Goal: Task Accomplishment & Management: Manage account settings

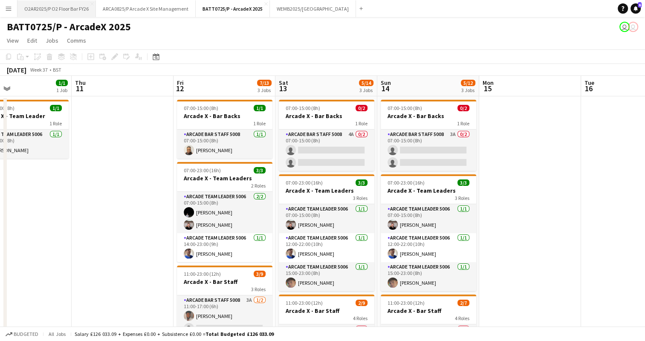
click at [58, 12] on button "O2AR2025/P O2 Floor Bar FY26 Close" at bounding box center [56, 8] width 78 height 17
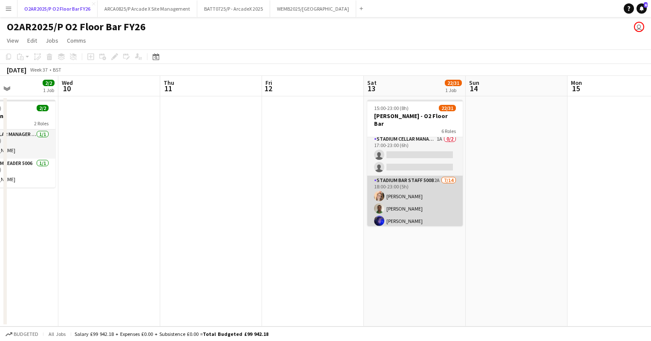
scroll to position [251, 0]
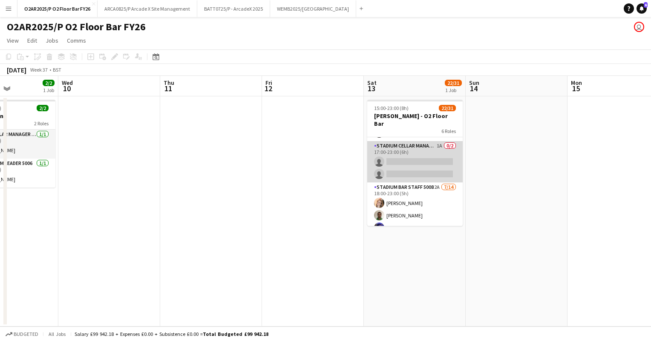
click at [432, 152] on app-card-role "Stadium Cellar Manager 5006 1A 0/2 17:00-23:00 (6h) single-neutral-actions sing…" at bounding box center [414, 161] width 95 height 41
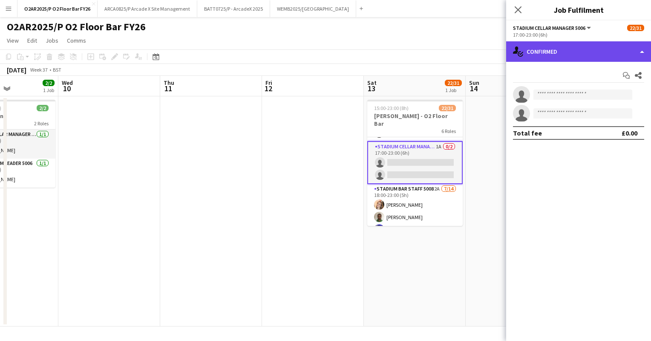
click at [629, 50] on div "single-neutral-actions-check-2 Confirmed" at bounding box center [578, 51] width 145 height 20
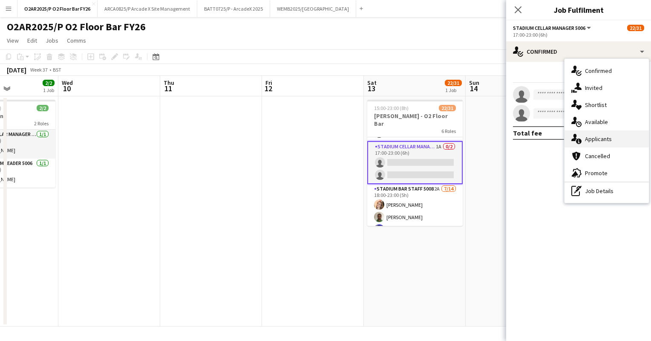
click at [602, 136] on span "Applicants" at bounding box center [598, 139] width 27 height 8
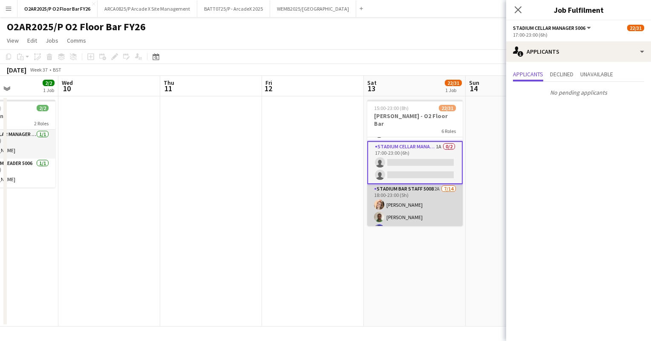
click at [419, 192] on app-card-role "Stadium Bar Staff 5008 2A [DATE] 18:00-23:00 (5h) [PERSON_NAME] [PERSON_NAME] […" at bounding box center [414, 279] width 95 height 190
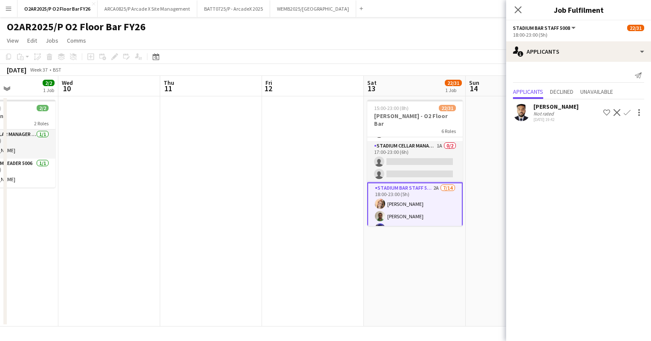
scroll to position [387, 0]
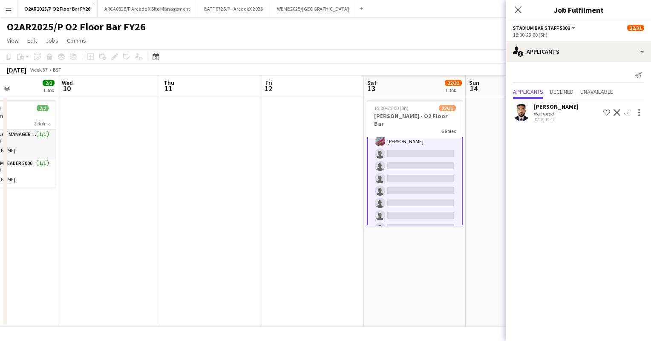
click at [469, 155] on app-date-cell at bounding box center [517, 211] width 102 height 230
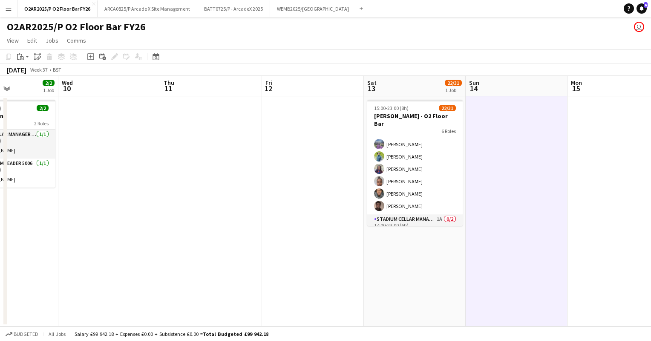
scroll to position [217, 0]
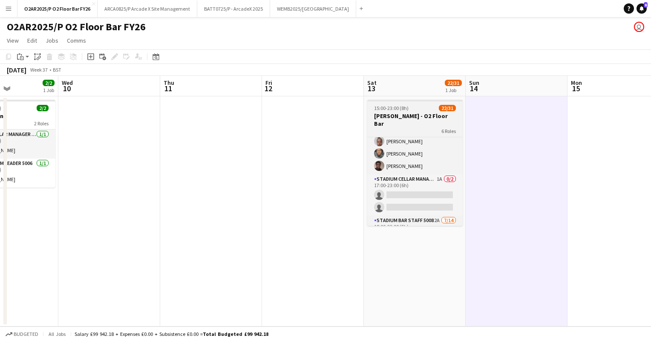
click at [419, 116] on h3 "[PERSON_NAME] - O2 Floor Bar" at bounding box center [414, 119] width 95 height 15
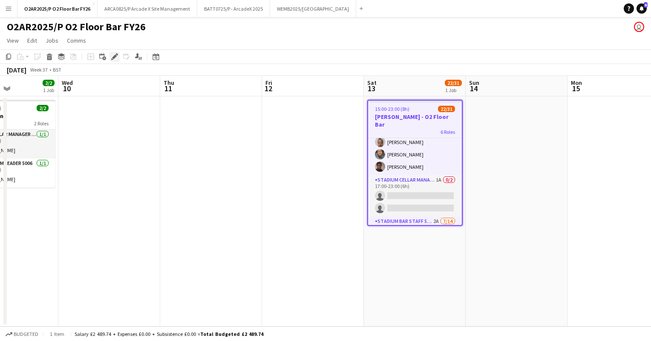
click at [116, 60] on icon "Edit" at bounding box center [114, 56] width 7 height 7
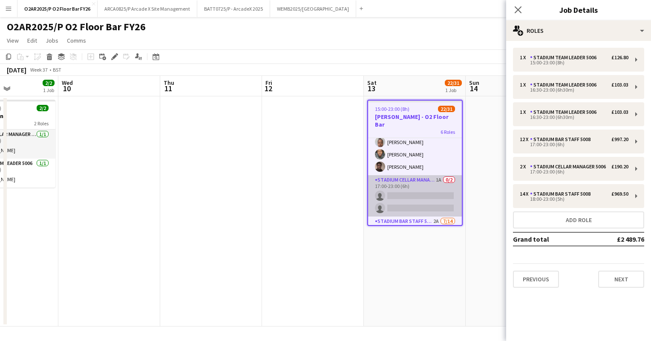
click at [426, 176] on app-card-role "Stadium Cellar Manager 5006 1A 0/2 17:00-23:00 (6h) single-neutral-actions sing…" at bounding box center [415, 195] width 94 height 41
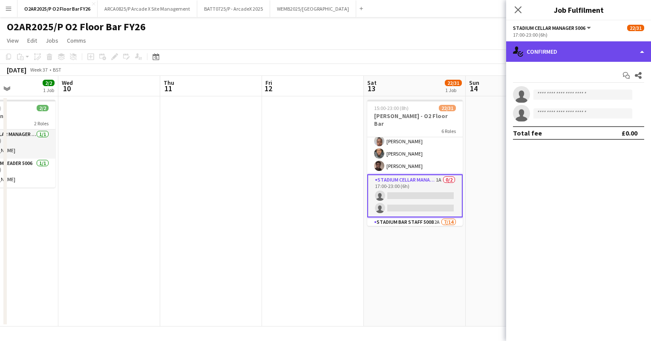
click at [573, 53] on div "single-neutral-actions-check-2 Confirmed" at bounding box center [578, 51] width 145 height 20
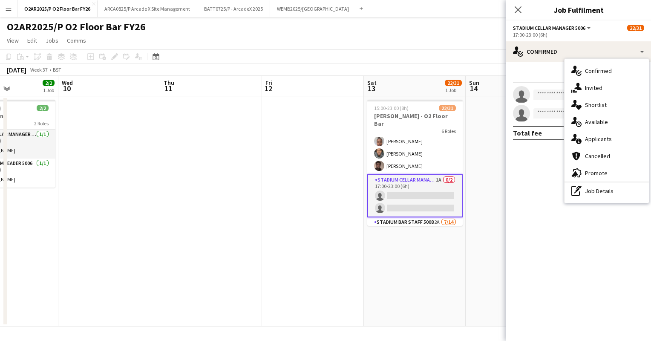
click at [547, 71] on div "Start chat Share" at bounding box center [578, 76] width 131 height 14
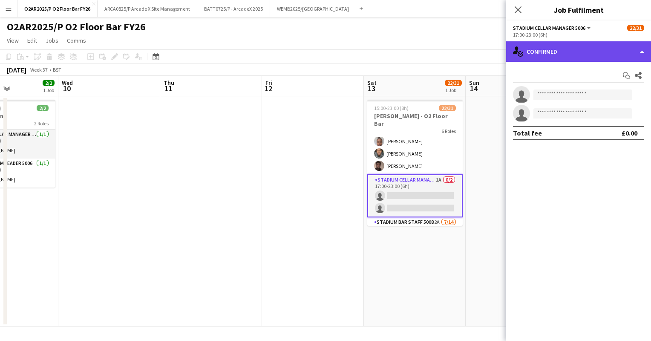
click at [547, 44] on div "single-neutral-actions-check-2 Confirmed" at bounding box center [578, 51] width 145 height 20
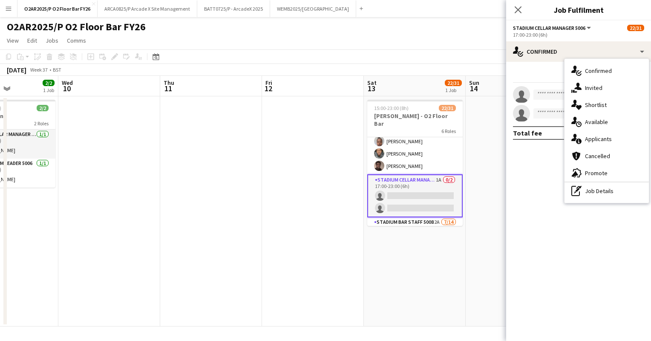
click at [544, 69] on div "Start chat Share" at bounding box center [578, 76] width 131 height 14
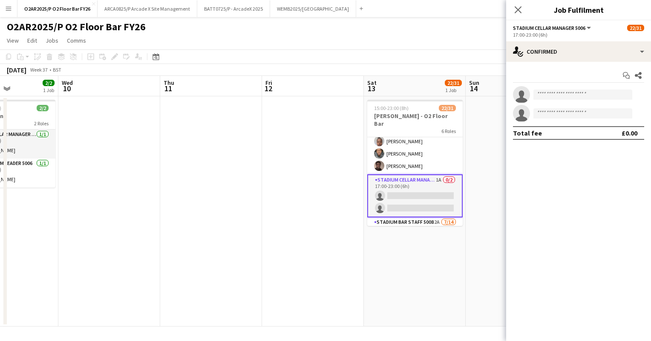
click at [434, 181] on app-card-role "Stadium Cellar Manager 5006 1A 0/2 17:00-23:00 (6h) single-neutral-actions sing…" at bounding box center [414, 195] width 95 height 43
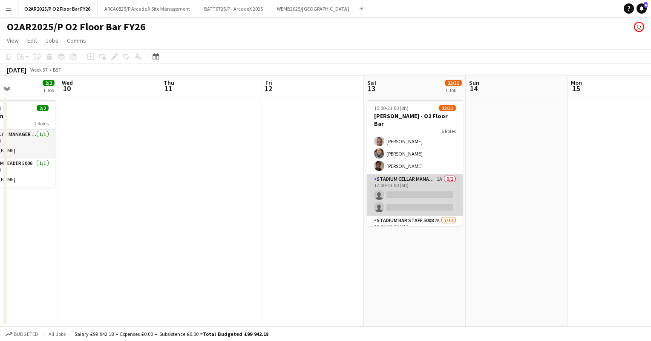
click at [422, 178] on app-card-role "Stadium Cellar Manager 5006 1A 0/2 17:00-23:00 (6h) single-neutral-actions sing…" at bounding box center [414, 194] width 95 height 41
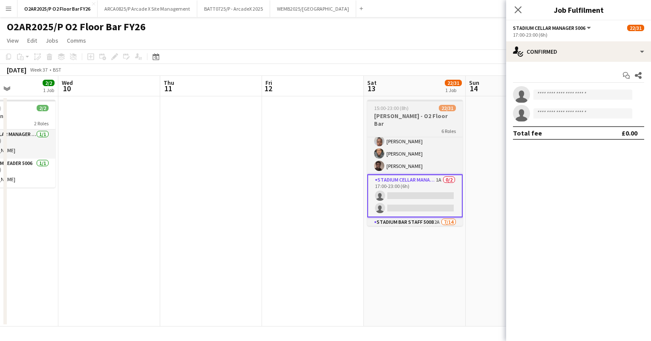
click at [393, 105] on span "15:00-23:00 (8h)" at bounding box center [391, 108] width 35 height 6
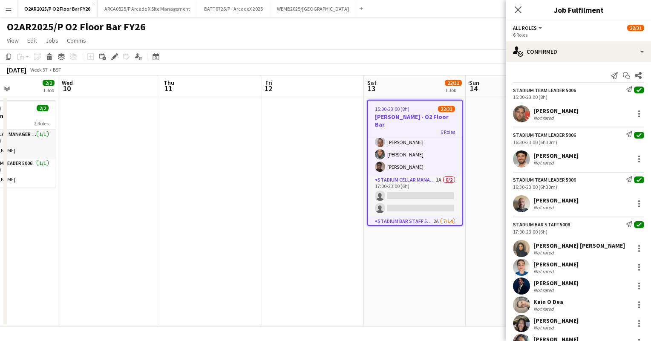
click at [120, 55] on div "Add job Add linked Job Edit Edit linked Job Applicants" at bounding box center [110, 57] width 65 height 10
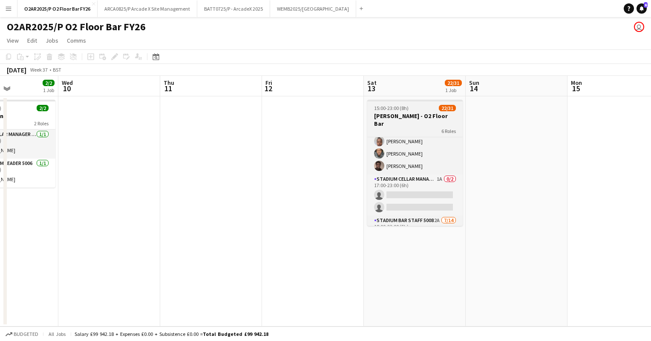
click at [374, 113] on h3 "[PERSON_NAME] - O2 Floor Bar" at bounding box center [414, 119] width 95 height 15
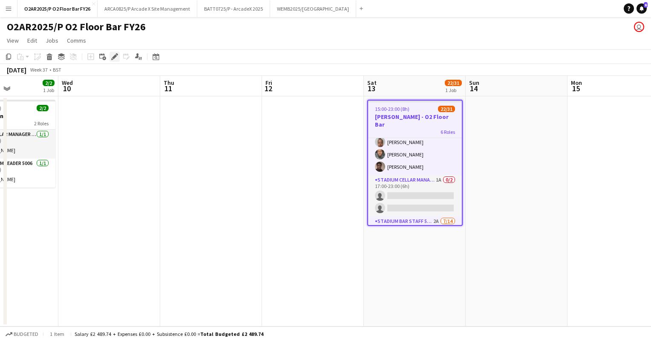
click at [118, 54] on div "Edit" at bounding box center [114, 57] width 10 height 10
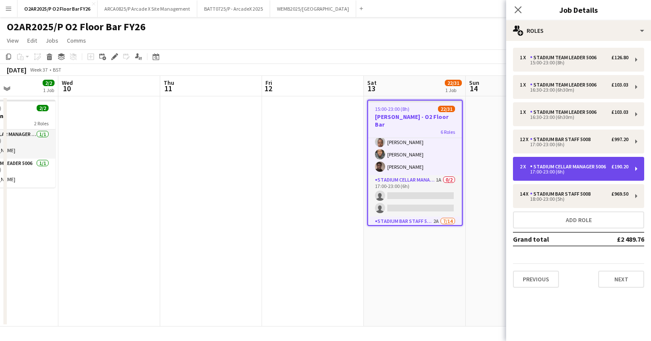
click at [575, 171] on div "17:00-23:00 (6h)" at bounding box center [574, 172] width 109 height 4
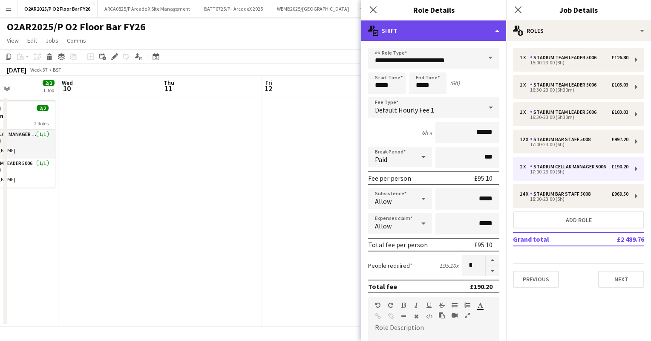
click at [437, 38] on div "multiple-actions-text Shift" at bounding box center [433, 30] width 145 height 20
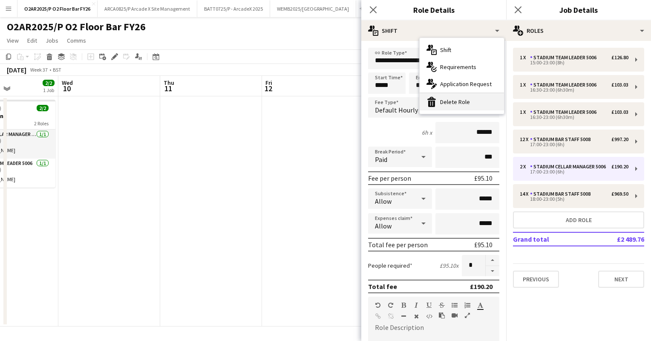
click at [455, 104] on div "bin-2 Delete Role" at bounding box center [462, 101] width 84 height 17
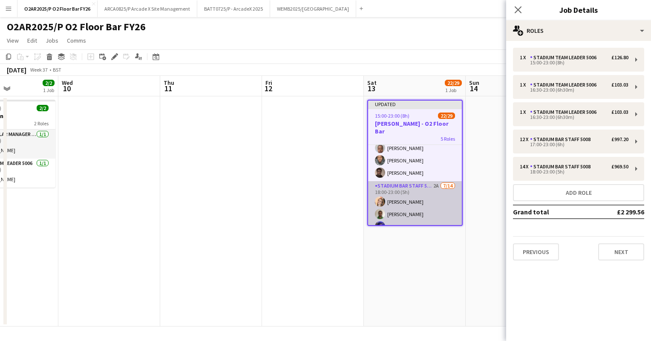
scroll to position [220, 0]
click at [438, 209] on app-card-role "Stadium Bar Staff 5008 2A [DATE] 18:00-23:00 (5h) [PERSON_NAME] [PERSON_NAME] […" at bounding box center [415, 274] width 94 height 190
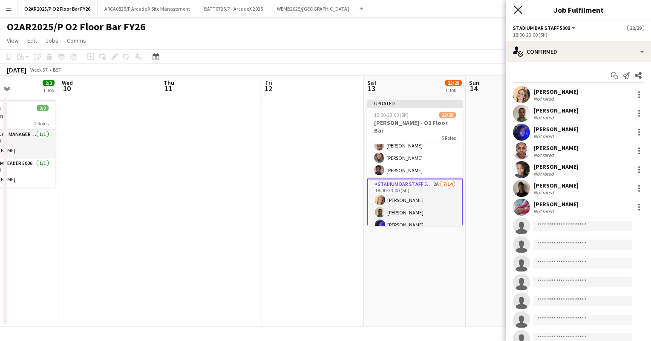
click at [521, 10] on icon "Close pop-in" at bounding box center [518, 10] width 8 height 8
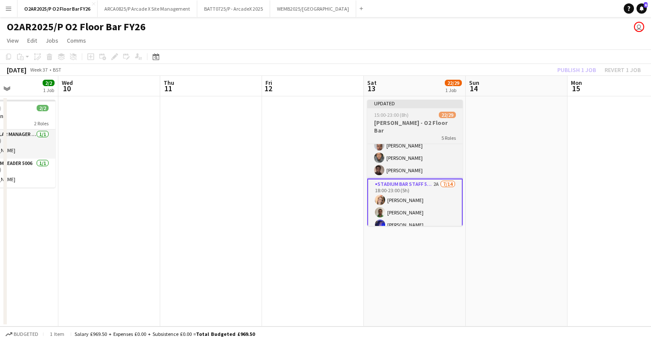
click at [392, 121] on h3 "[PERSON_NAME] - O2 Floor Bar" at bounding box center [414, 126] width 95 height 15
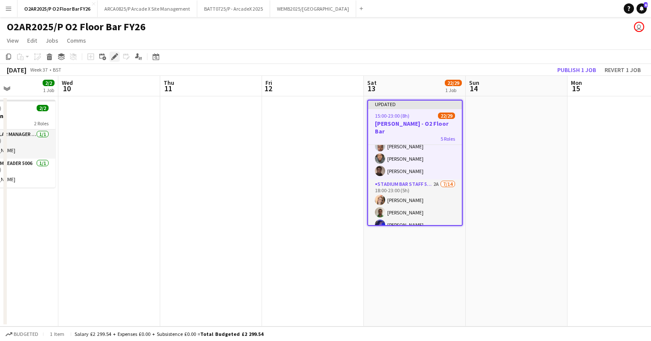
click at [115, 53] on div "Edit" at bounding box center [114, 57] width 10 height 10
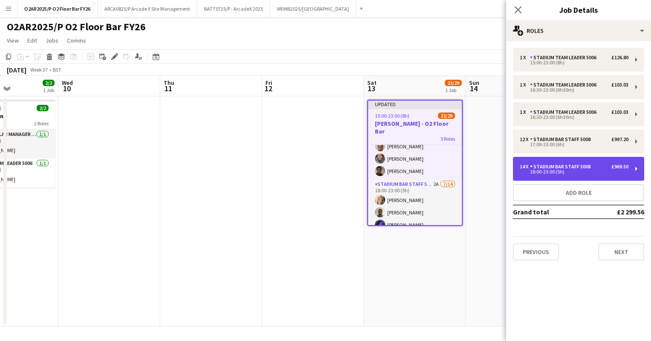
click at [576, 165] on div "Stadium Bar Staff 5008" at bounding box center [562, 167] width 64 height 6
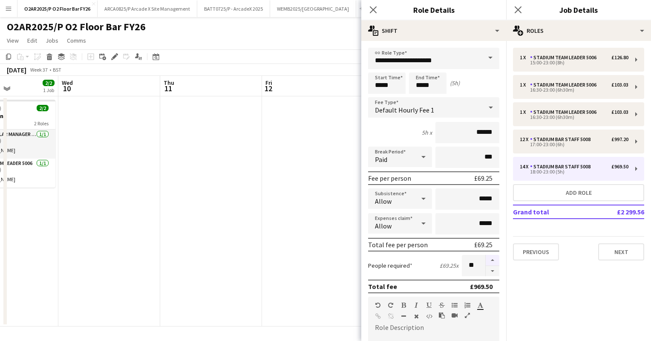
click at [487, 256] on button "button" at bounding box center [493, 260] width 14 height 11
type input "**"
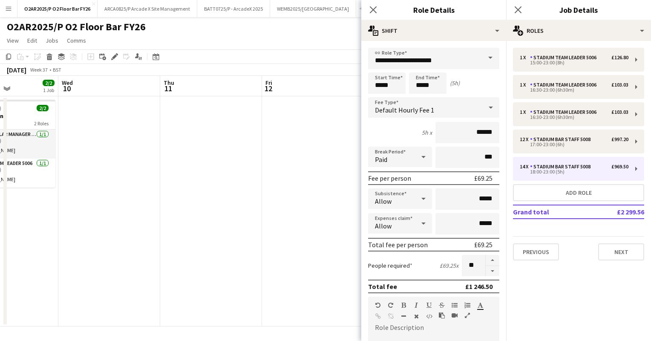
click at [281, 164] on app-date-cell at bounding box center [313, 211] width 102 height 230
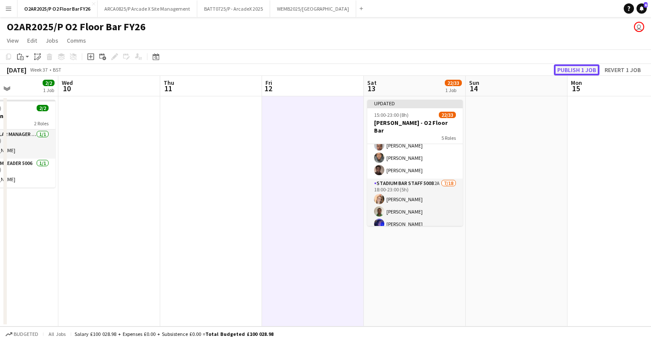
click at [564, 70] on button "Publish 1 job" at bounding box center [577, 69] width 46 height 11
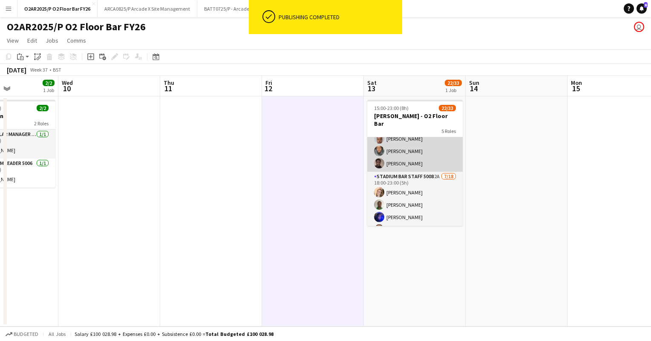
scroll to position [0, 0]
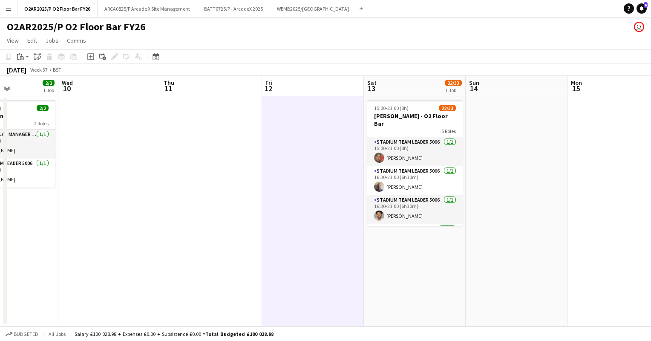
click at [12, 10] on button "Menu" at bounding box center [8, 8] width 17 height 17
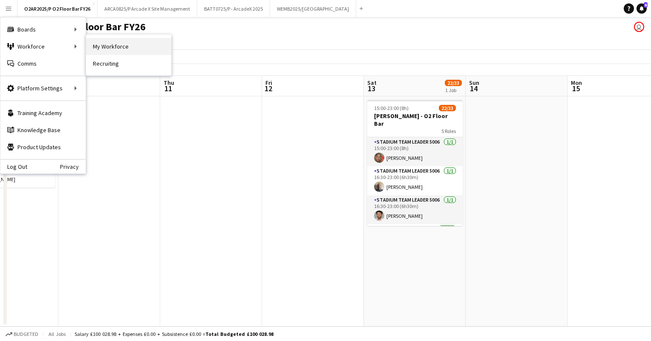
click at [111, 44] on link "My Workforce" at bounding box center [128, 46] width 85 height 17
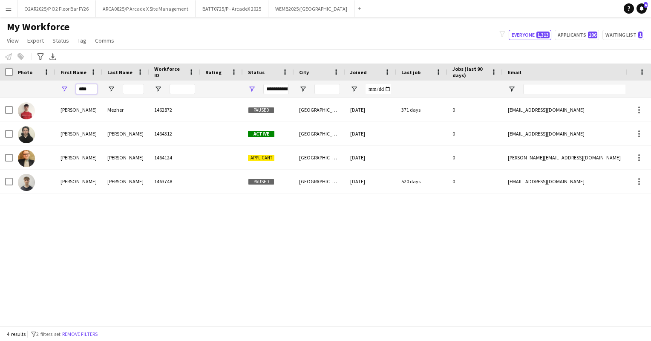
click at [91, 87] on input "****" at bounding box center [86, 89] width 21 height 10
type input "*"
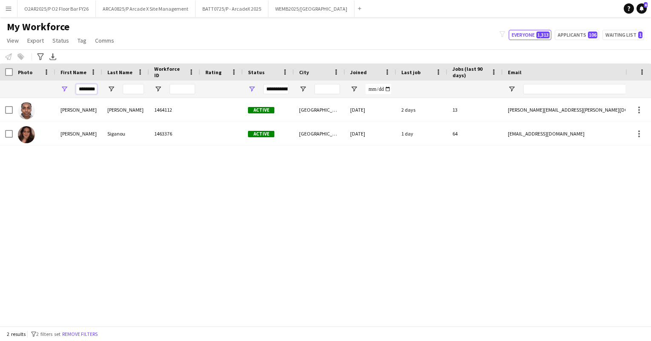
type input "********"
click at [14, 160] on div "[PERSON_NAME] 1464112 Active [GEOGRAPHIC_DATA] [DATE] 2 days 13 [EMAIL_ADDRESS]…" at bounding box center [312, 209] width 625 height 222
drag, startPoint x: 78, startPoint y: 89, endPoint x: 103, endPoint y: 90, distance: 25.6
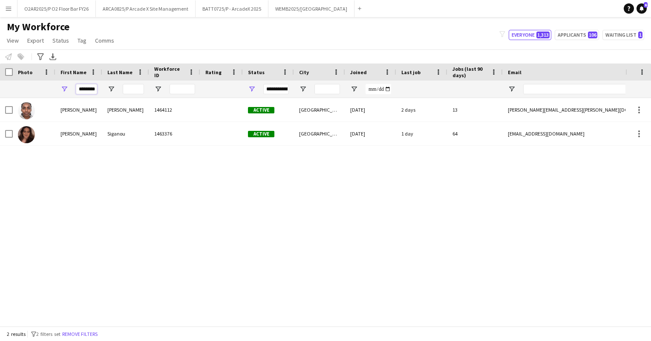
click at [103, 90] on div "********" at bounding box center [462, 89] width 924 height 17
click at [5, 158] on div "[PERSON_NAME] 1464112 Active [GEOGRAPHIC_DATA] [DATE] 2 days 13 [EMAIL_ADDRESS]…" at bounding box center [312, 209] width 625 height 222
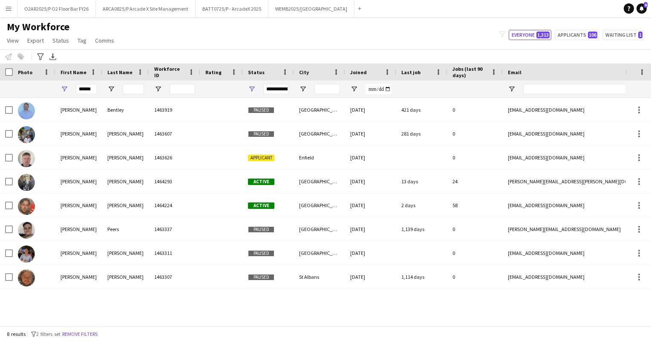
click at [542, 61] on div "Notify workforce Add to tag Select at least one crew to tag him or her. Advance…" at bounding box center [325, 56] width 651 height 14
drag, startPoint x: 94, startPoint y: 88, endPoint x: 75, endPoint y: 89, distance: 18.3
click at [76, 89] on input "******" at bounding box center [86, 89] width 21 height 10
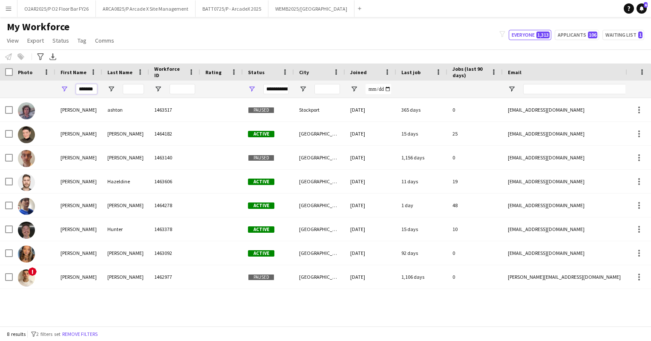
type input "*******"
click at [522, 84] on div at bounding box center [588, 89] width 170 height 17
click at [561, 69] on div "Email" at bounding box center [583, 72] width 150 height 13
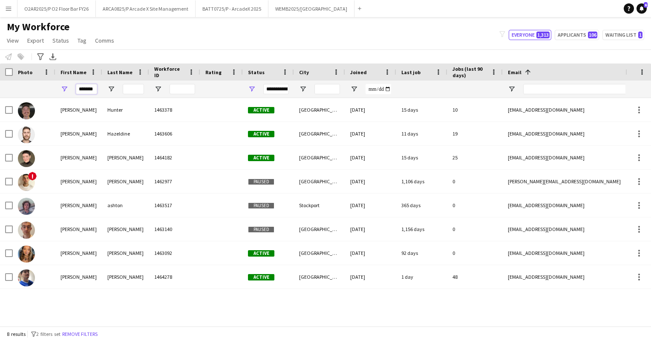
drag, startPoint x: 94, startPoint y: 89, endPoint x: 74, endPoint y: 89, distance: 20.4
click at [74, 89] on div "*******" at bounding box center [78, 89] width 47 height 17
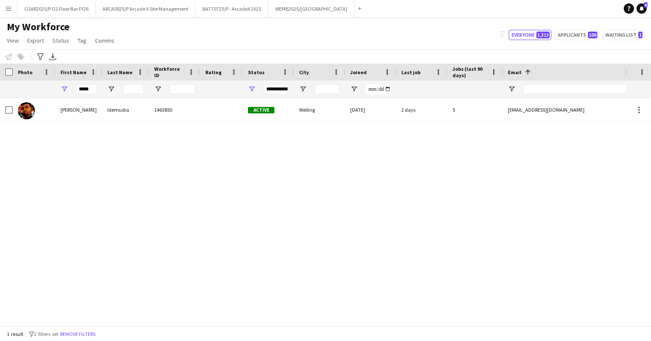
click at [559, 68] on div "Email 1" at bounding box center [583, 72] width 150 height 13
drag, startPoint x: 90, startPoint y: 86, endPoint x: 69, endPoint y: 88, distance: 21.3
click at [69, 88] on div "*****" at bounding box center [78, 89] width 47 height 17
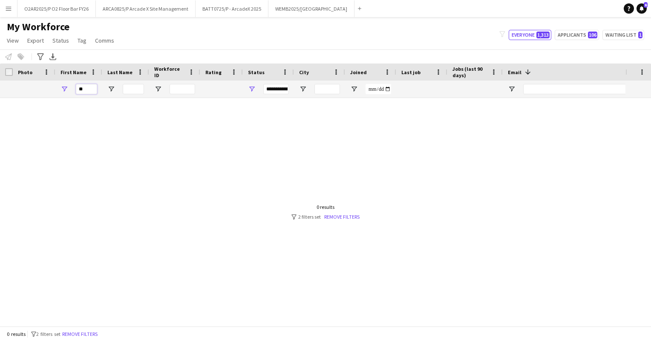
type input "*"
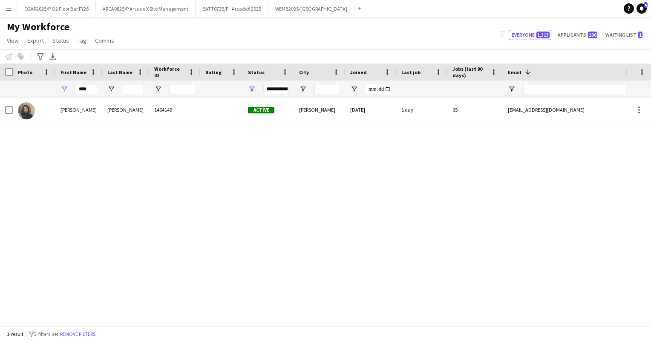
click at [545, 147] on div "[PERSON_NAME] [PERSON_NAME] 1464149 Active [PERSON_NAME] [DATE] 1 day 65 [EMAIL…" at bounding box center [312, 209] width 625 height 222
drag, startPoint x: 93, startPoint y: 85, endPoint x: 75, endPoint y: 87, distance: 18.4
click at [75, 87] on div "****" at bounding box center [78, 89] width 47 height 17
click at [533, 150] on div "[PERSON_NAME] 1464299 Active [GEOGRAPHIC_DATA] [DATE] 1 day 10 [EMAIL_ADDRESS][…" at bounding box center [312, 209] width 625 height 222
drag, startPoint x: 95, startPoint y: 87, endPoint x: 75, endPoint y: 89, distance: 19.7
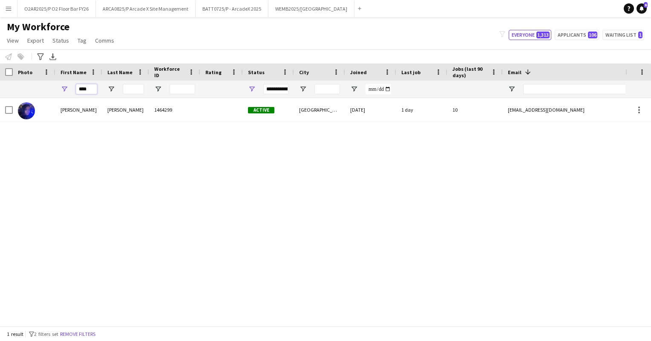
click at [76, 89] on input "****" at bounding box center [86, 89] width 21 height 10
type input "*"
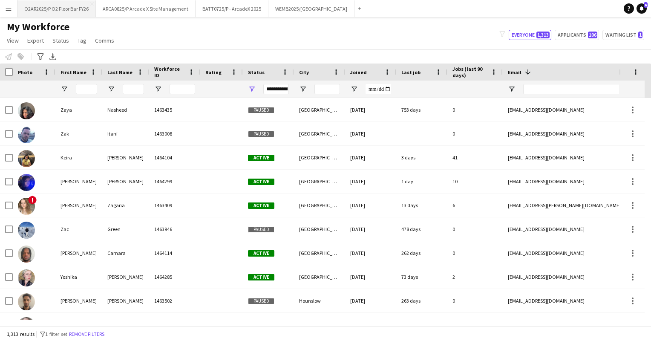
click at [54, 10] on button "O2AR2025/P O2 Floor Bar FY26 Close" at bounding box center [56, 8] width 78 height 17
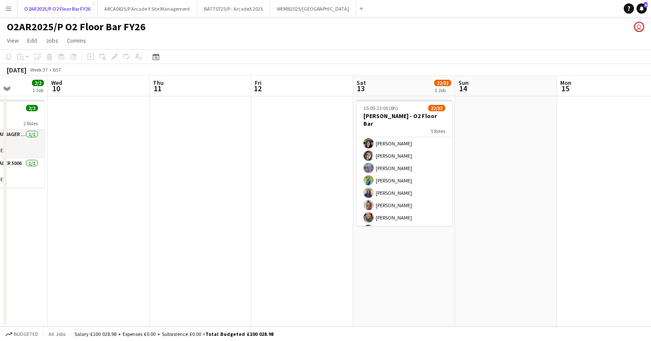
scroll to position [156, 0]
click at [503, 152] on app-date-cell at bounding box center [506, 211] width 102 height 230
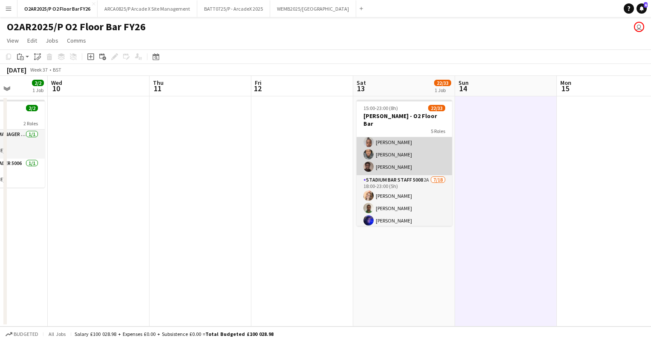
scroll to position [217, 0]
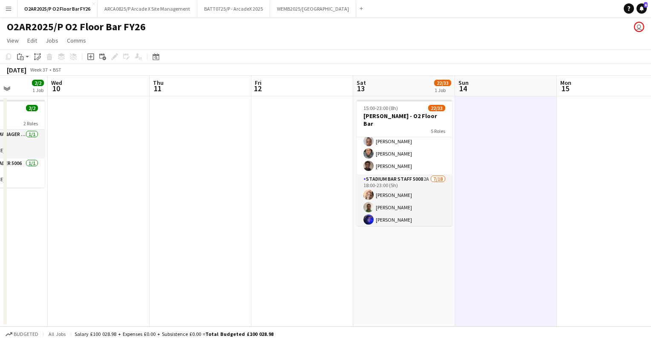
click at [479, 210] on app-date-cell at bounding box center [506, 211] width 102 height 230
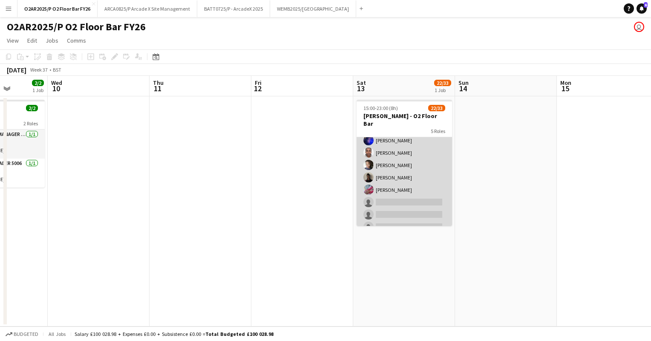
scroll to position [297, 0]
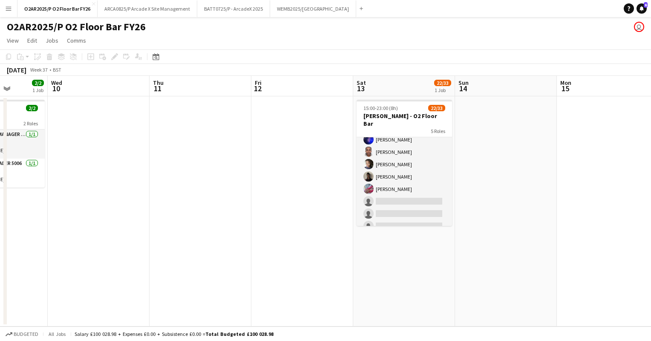
click at [452, 57] on app-toolbar "Copy Paste Paste Ctrl+V Paste with crew Ctrl+Shift+V Paste linked Job [GEOGRAPH…" at bounding box center [325, 56] width 651 height 14
click at [14, 10] on button "Menu" at bounding box center [8, 8] width 17 height 17
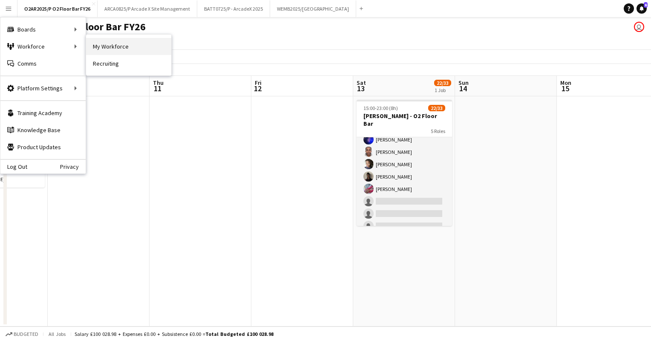
click at [121, 51] on link "My Workforce" at bounding box center [128, 46] width 85 height 17
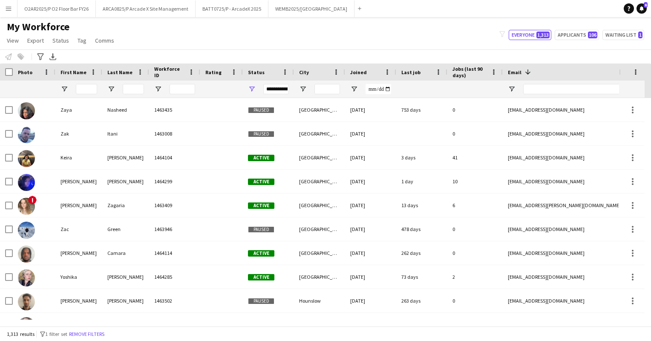
click at [280, 87] on div "**********" at bounding box center [276, 89] width 26 height 10
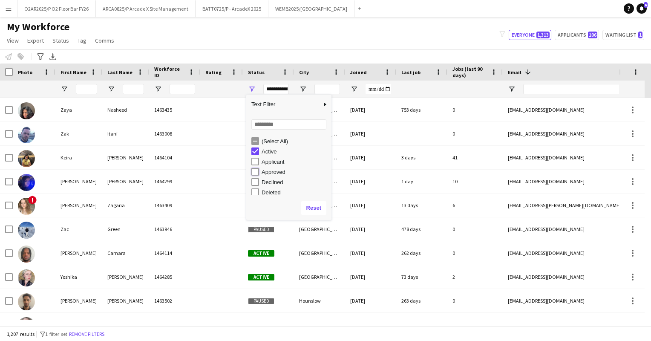
type input "**********"
click at [275, 55] on div "Notify workforce Add to tag Select at least one crew to tag him or her. Advance…" at bounding box center [325, 56] width 651 height 14
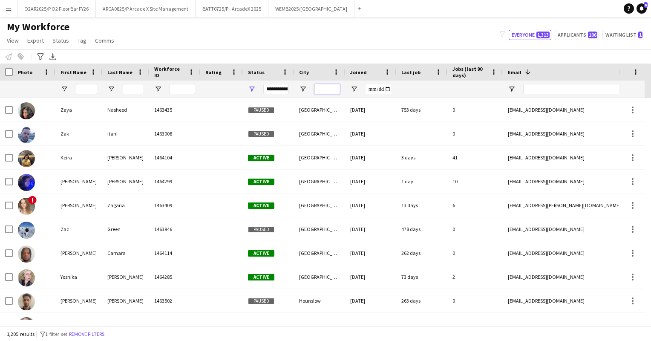
click at [328, 87] on input "City Filter Input" at bounding box center [327, 89] width 26 height 10
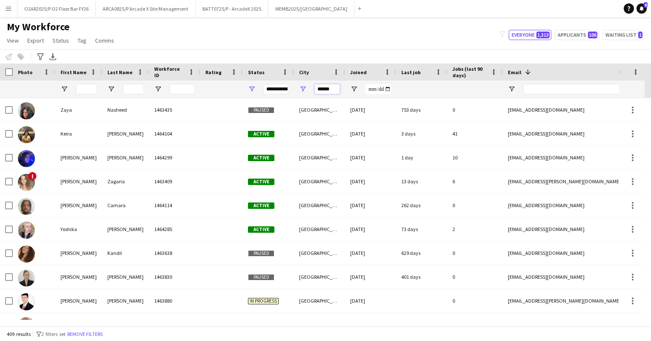
type input "******"
click at [229, 49] on div "Notify workforce Add to tag Select at least one crew to tag him or her. Advance…" at bounding box center [325, 56] width 651 height 14
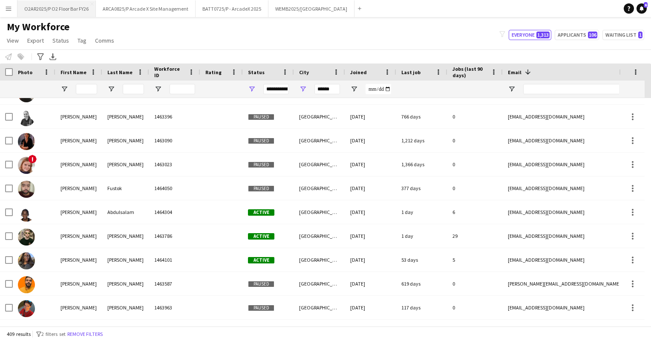
click at [60, 8] on button "O2AR2025/P O2 Floor Bar FY26 Close" at bounding box center [56, 8] width 78 height 17
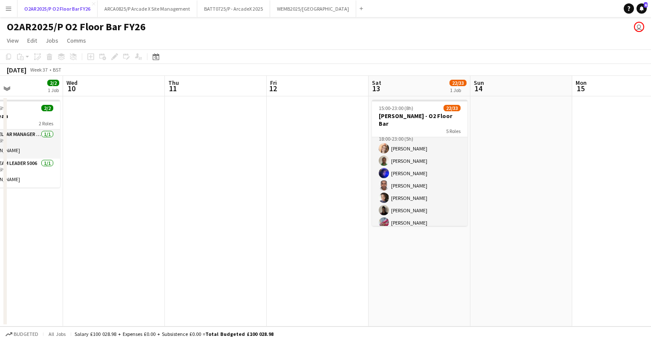
scroll to position [264, 0]
click at [10, 12] on button "Menu" at bounding box center [8, 8] width 17 height 17
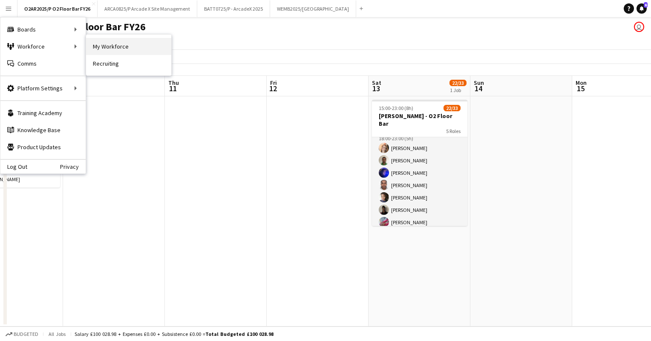
click at [116, 45] on link "My Workforce" at bounding box center [128, 46] width 85 height 17
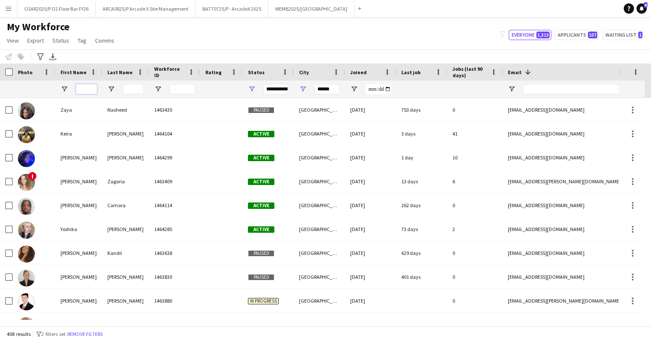
click at [88, 89] on input "First Name Filter Input" at bounding box center [86, 89] width 21 height 10
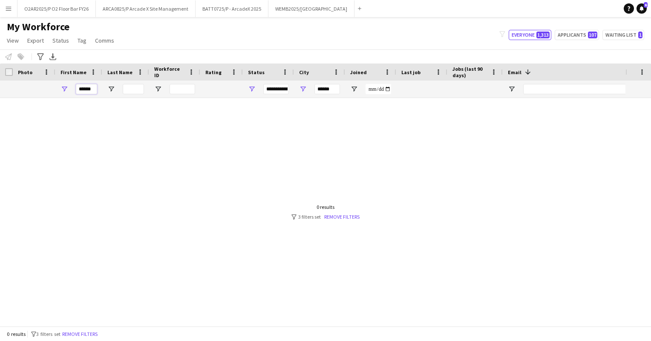
type input "******"
drag, startPoint x: 334, startPoint y: 89, endPoint x: 308, endPoint y: 92, distance: 26.2
click at [308, 92] on div "******" at bounding box center [319, 89] width 51 height 17
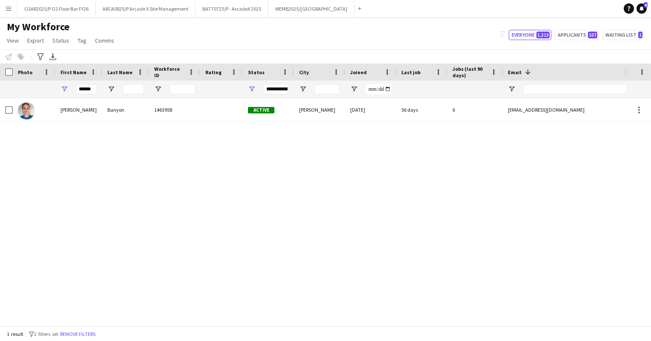
click at [263, 127] on div "[PERSON_NAME] 1463958 Active [PERSON_NAME] [DATE] 56 days 6 [EMAIL_ADDRESS][DOM…" at bounding box center [312, 209] width 625 height 222
click at [543, 67] on div "Email 1" at bounding box center [583, 72] width 150 height 13
drag, startPoint x: 95, startPoint y: 89, endPoint x: 67, endPoint y: 91, distance: 27.3
click at [67, 91] on div "******" at bounding box center [78, 89] width 47 height 17
click at [544, 135] on div "[PERSON_NAME] 1464119 Active [GEOGRAPHIC_DATA] [DATE] 2 days 36 [EMAIL_ADDRESS]…" at bounding box center [312, 209] width 625 height 222
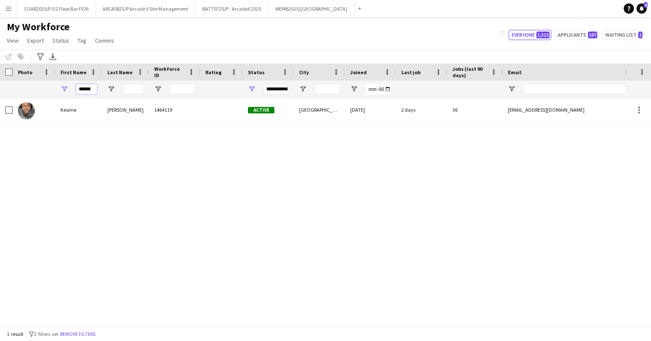
drag, startPoint x: 94, startPoint y: 90, endPoint x: 74, endPoint y: 91, distance: 20.0
click at [74, 91] on div "******" at bounding box center [78, 89] width 47 height 17
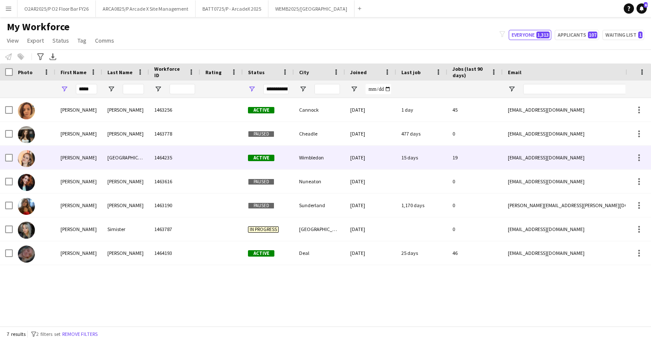
click at [163, 158] on div "1464235" at bounding box center [174, 157] width 51 height 23
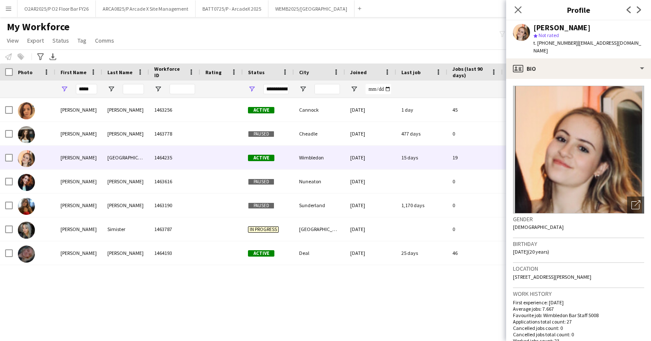
click at [433, 284] on div "[PERSON_NAME] 1463256 Active Cannock [DATE] 1 day 45 [EMAIL_ADDRESS][DOMAIN_NAM…" at bounding box center [312, 209] width 625 height 222
click at [455, 32] on div "My Workforce View Views Default view Details New Starters New starters report N…" at bounding box center [325, 34] width 651 height 29
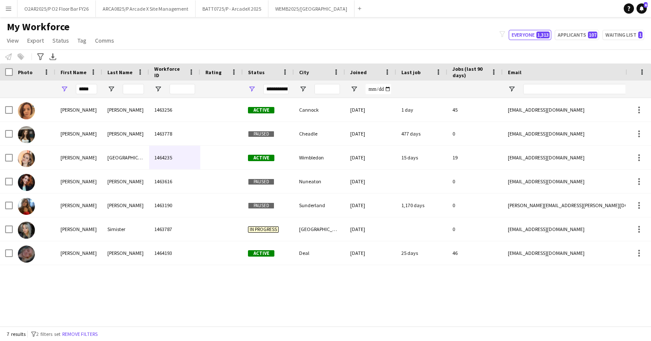
click at [576, 61] on div "Notify workforce Add to tag Select at least one crew to tag him or her. Advance…" at bounding box center [325, 56] width 651 height 14
drag, startPoint x: 93, startPoint y: 90, endPoint x: 73, endPoint y: 89, distance: 20.0
click at [73, 89] on div "*****" at bounding box center [78, 89] width 47 height 17
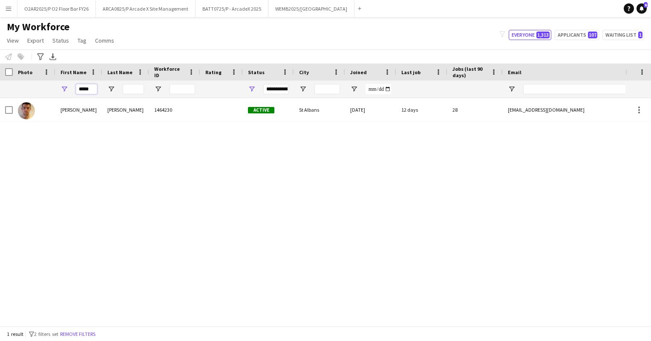
type input "*****"
click at [391, 137] on div "[PERSON_NAME] 1464230 Active [GEOGRAPHIC_DATA] [DATE] 12 days 28 [EMAIL_ADDRESS…" at bounding box center [312, 209] width 625 height 222
